Goal: Information Seeking & Learning: Learn about a topic

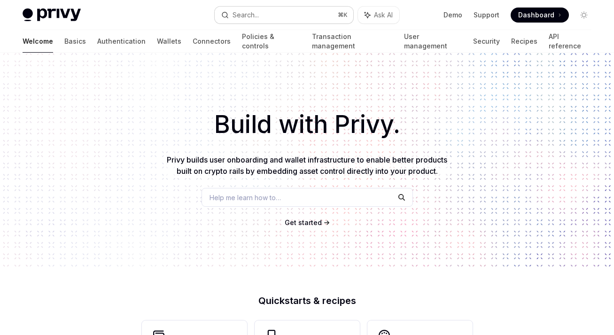
click at [273, 15] on button "Search... ⌘ K" at bounding box center [284, 15] width 139 height 17
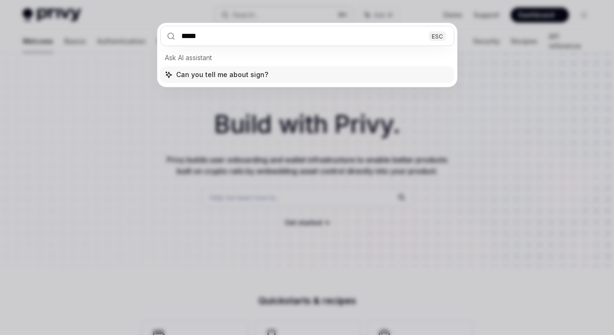
type input "******"
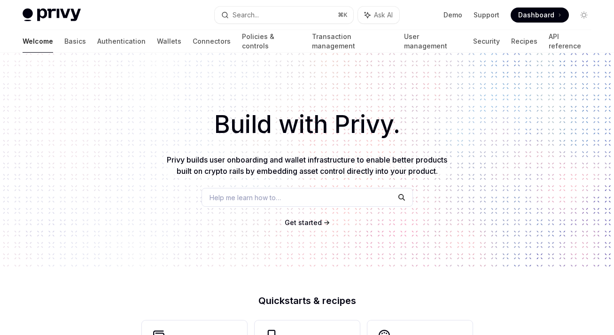
type textarea "*"
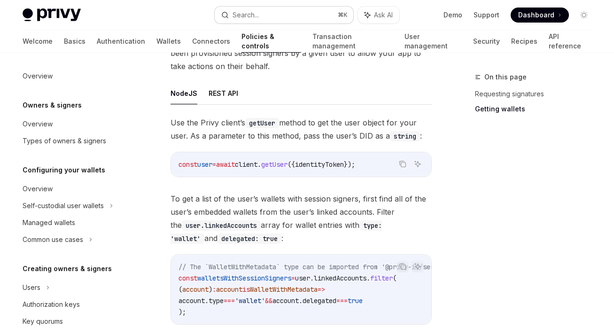
click at [286, 15] on button "Search... ⌘ K" at bounding box center [284, 15] width 139 height 17
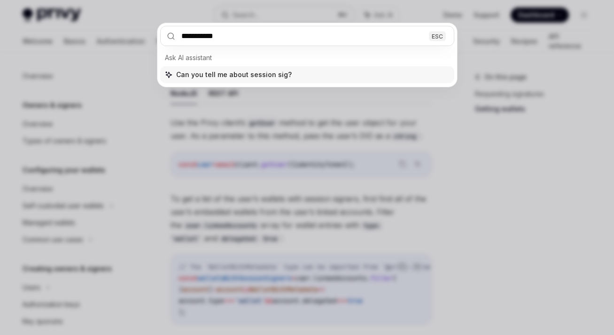
type input "**********"
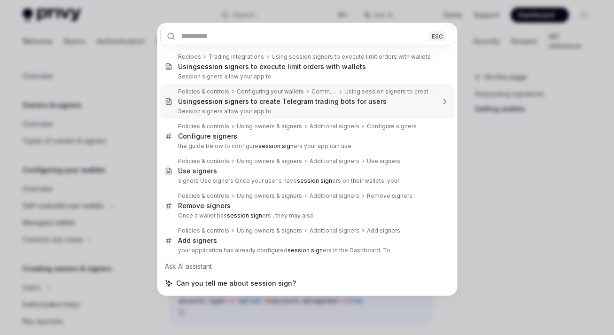
scroll to position [53, 0]
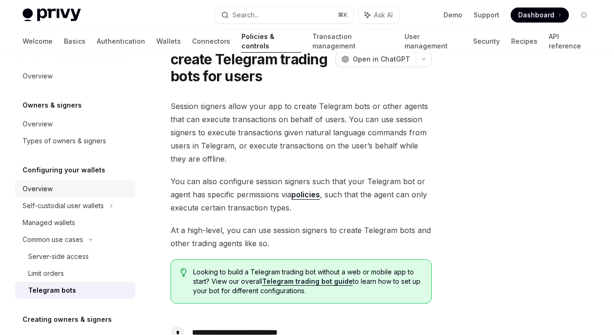
click at [50, 191] on div "Overview" at bounding box center [38, 188] width 30 height 11
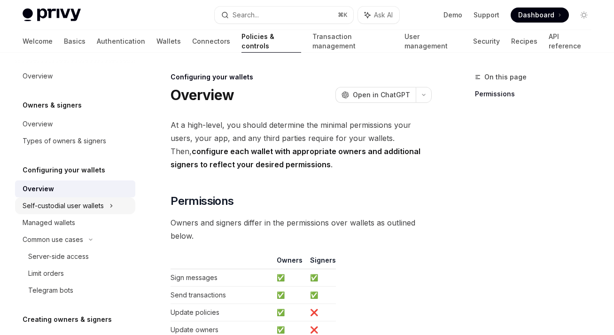
click at [61, 206] on div "Self-custodial user wallets" at bounding box center [63, 205] width 81 height 11
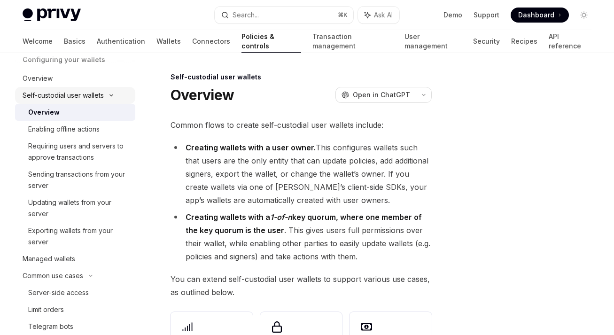
scroll to position [111, 0]
click at [73, 128] on div "Enabling offline actions" at bounding box center [63, 128] width 71 height 11
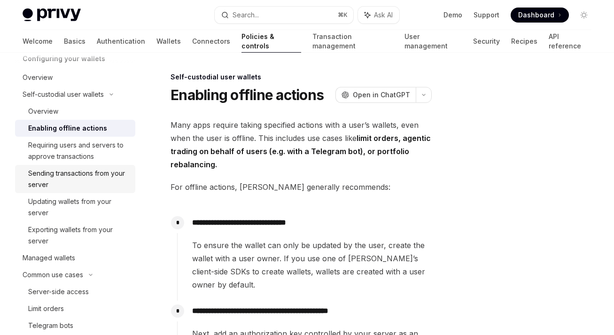
click at [83, 177] on div "Sending transactions from your server" at bounding box center [78, 179] width 101 height 23
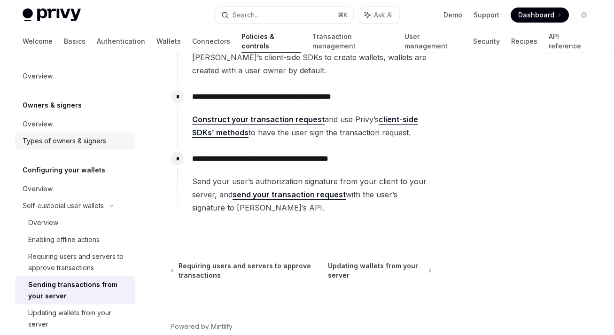
click at [68, 136] on div "Types of owners & signers" at bounding box center [65, 140] width 84 height 11
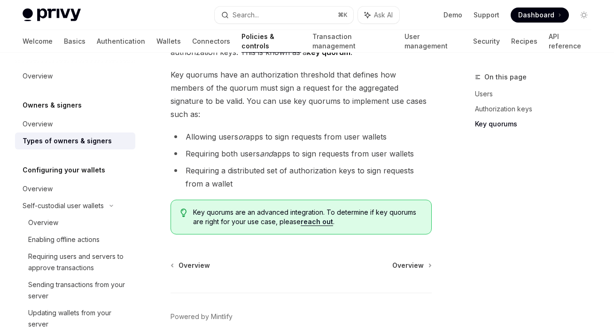
scroll to position [513, 0]
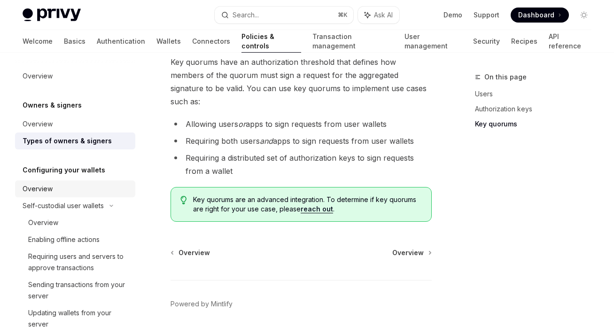
click at [46, 189] on div "Overview" at bounding box center [38, 188] width 30 height 11
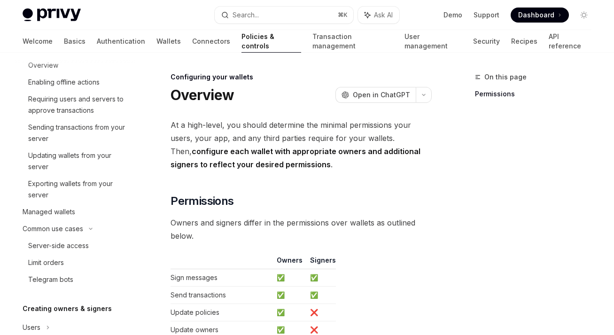
scroll to position [159, 0]
click at [53, 247] on div "Server-side access" at bounding box center [58, 244] width 61 height 11
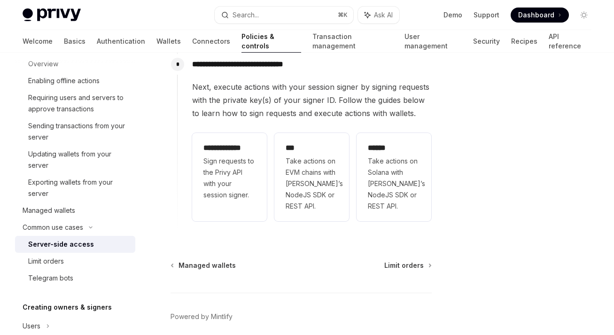
scroll to position [387, 0]
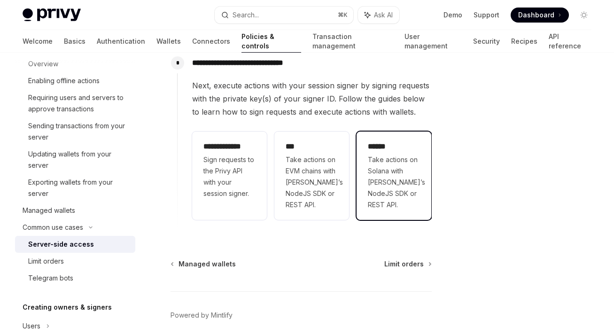
click at [400, 190] on span "Take actions on Solana with [PERSON_NAME]’s NodeJS SDK or REST API." at bounding box center [394, 182] width 52 height 56
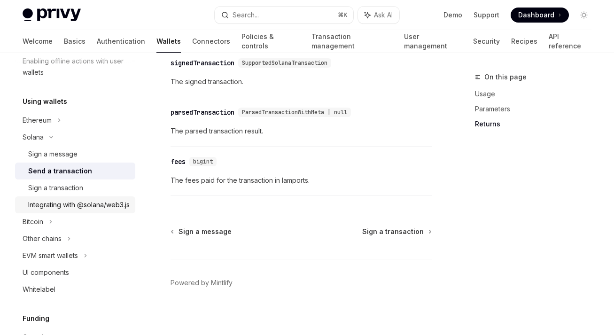
scroll to position [202, 0]
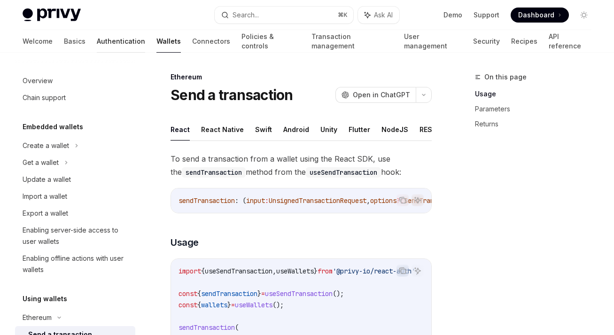
click at [97, 41] on link "Authentication" at bounding box center [121, 41] width 48 height 23
type textarea "*"
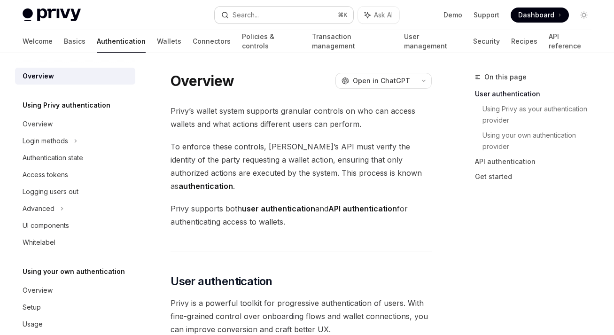
click at [290, 15] on button "Search... ⌘ K" at bounding box center [284, 15] width 139 height 17
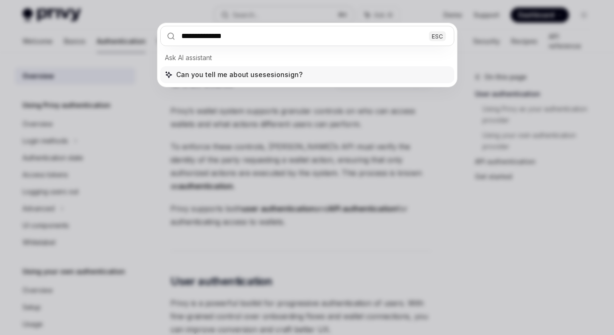
type input "**********"
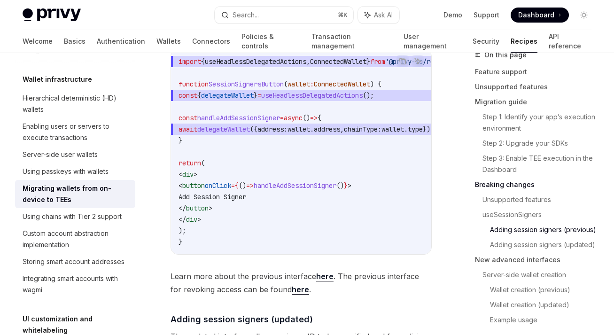
scroll to position [1714, 0]
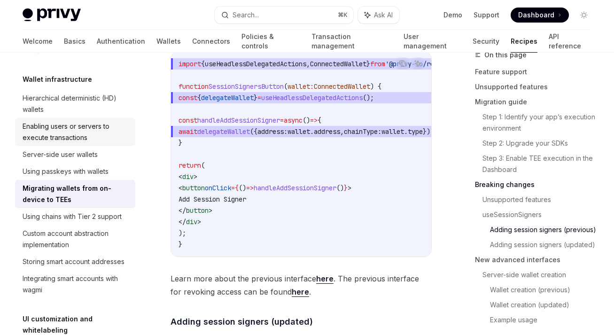
click at [74, 132] on div "Enabling users or servers to execute transactions" at bounding box center [76, 132] width 107 height 23
type textarea "*"
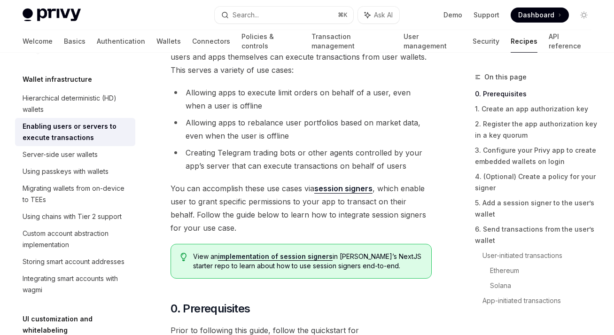
scroll to position [117, 0]
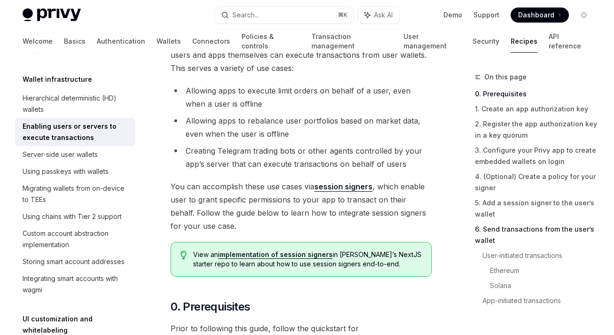
click at [514, 226] on link "6. Send transactions from the user’s wallet" at bounding box center [537, 235] width 124 height 26
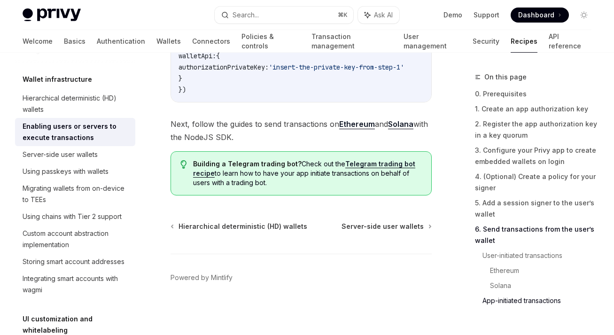
scroll to position [2947, 0]
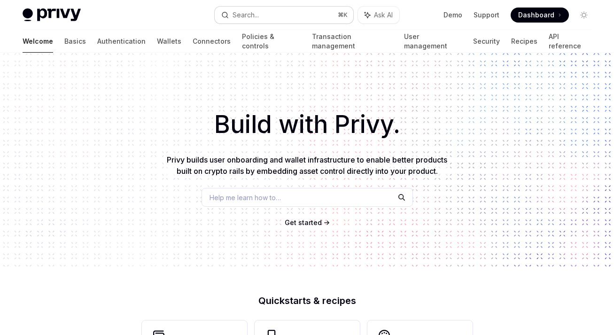
click at [293, 18] on button "Search... ⌘ K" at bounding box center [284, 15] width 139 height 17
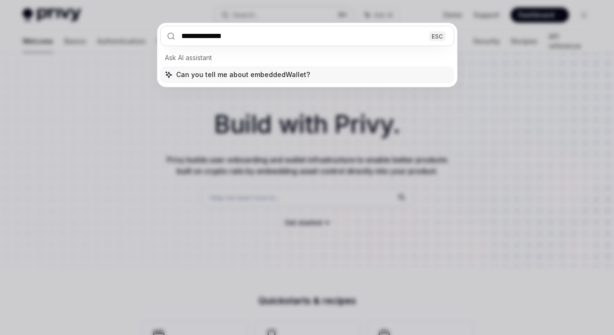
type input "**********"
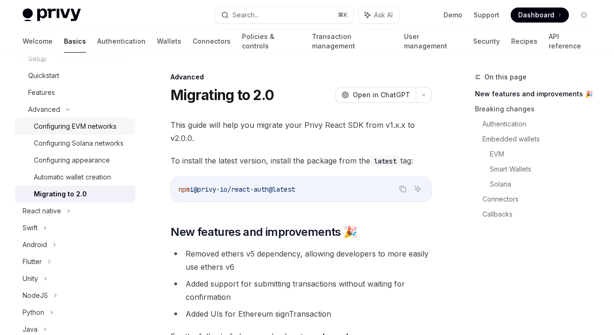
click at [108, 125] on div "Configuring EVM networks" at bounding box center [75, 126] width 83 height 11
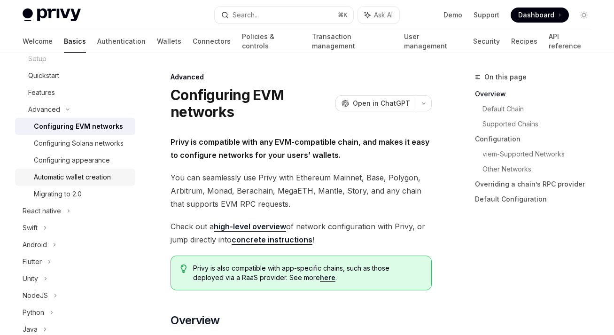
click at [79, 173] on div "Automatic wallet creation" at bounding box center [72, 176] width 77 height 11
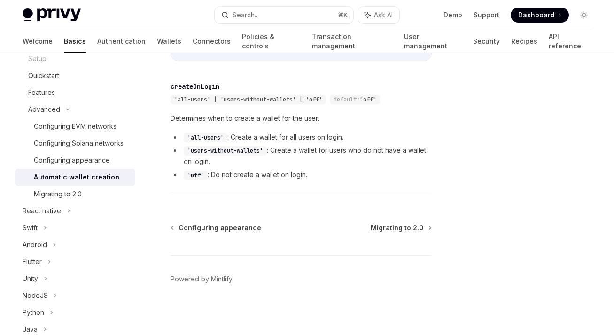
scroll to position [478, 0]
click at [420, 226] on span "Migrating to 2.0" at bounding box center [397, 226] width 53 height 9
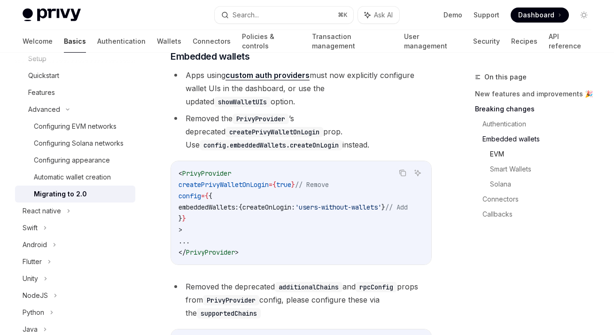
click at [499, 156] on link "EVM" at bounding box center [544, 154] width 109 height 15
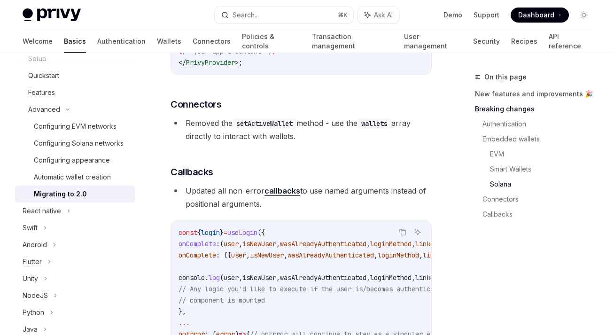
scroll to position [2706, 0]
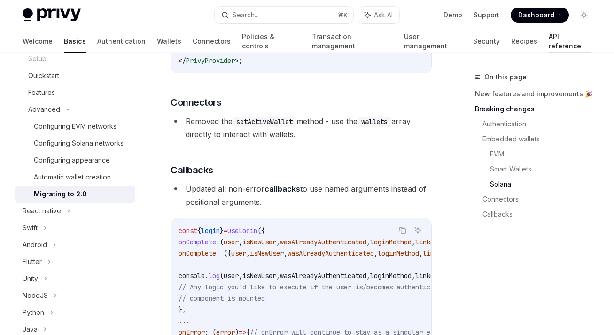
click at [548, 41] on link "API reference" at bounding box center [569, 41] width 43 height 23
type textarea "*"
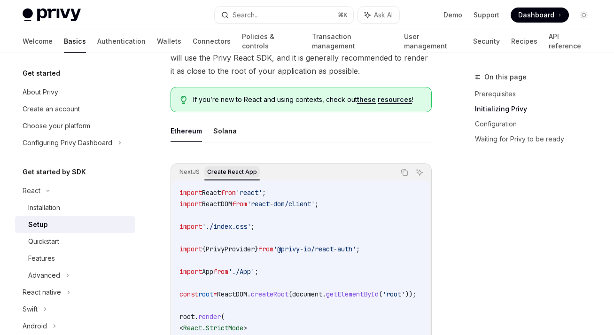
scroll to position [207, 0]
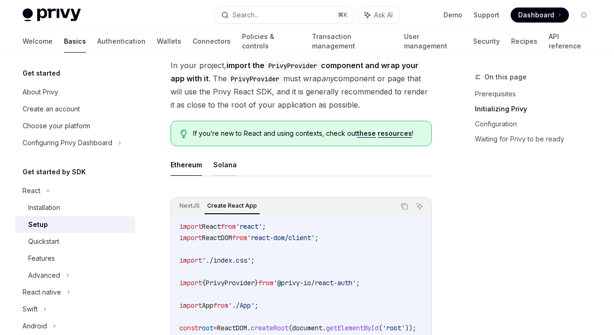
click at [222, 167] on button "Solana" at bounding box center [224, 165] width 23 height 22
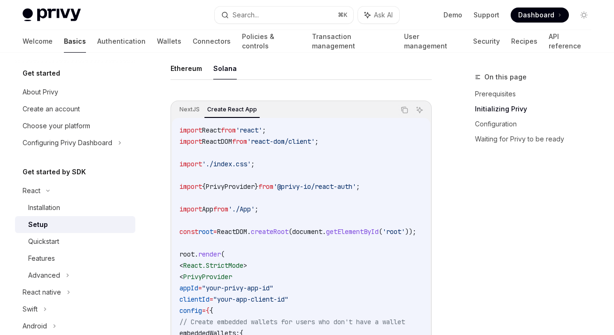
scroll to position [263, 0]
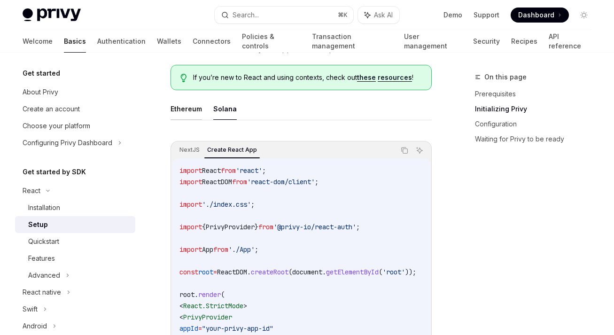
click at [186, 107] on button "Ethereum" at bounding box center [185, 109] width 31 height 22
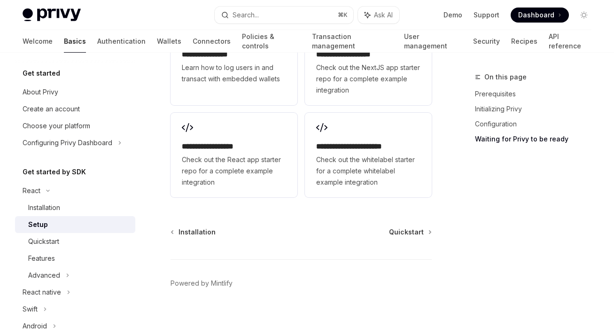
scroll to position [1469, 0]
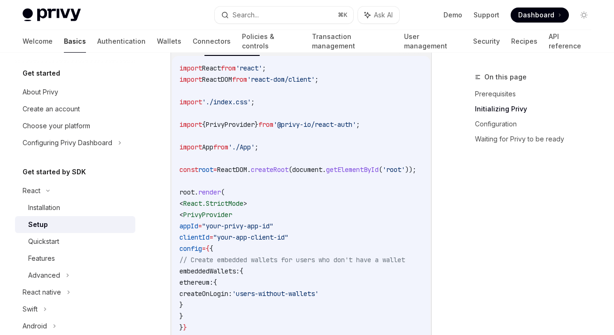
type textarea "*"
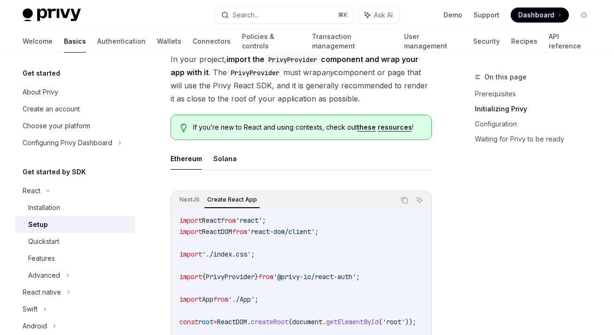
scroll to position [207, 0]
